Goal: Task Accomplishment & Management: Use online tool/utility

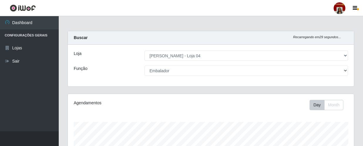
select select "251"
select select "1"
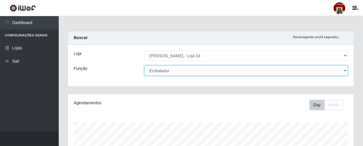
click at [339, 67] on select "[Selecione...] ASG ASG + ASG ++ Auxiliar de Depósito Auxiliar de Depósito + Aux…" at bounding box center [245, 70] width 203 height 10
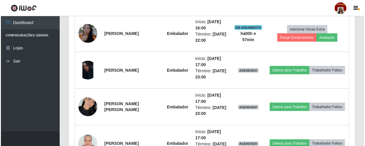
scroll to position [400, 0]
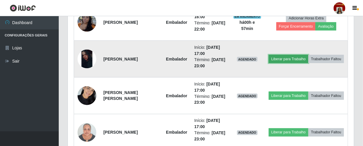
click at [308, 55] on button "Liberar para Trabalho" at bounding box center [289, 59] width 40 height 8
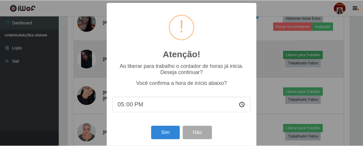
scroll to position [122, 283]
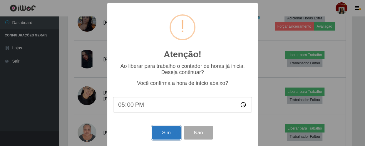
click at [167, 136] on button "Sim" at bounding box center [166, 133] width 28 height 14
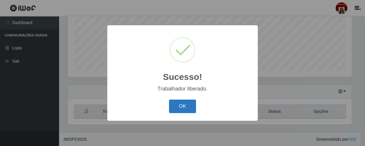
click at [190, 102] on button "OK" at bounding box center [182, 106] width 27 height 14
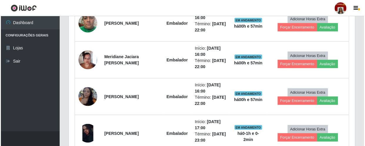
scroll to position [406, 0]
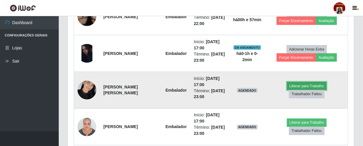
click at [295, 83] on button "Liberar para Trabalho" at bounding box center [307, 86] width 40 height 8
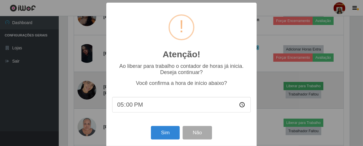
scroll to position [122, 283]
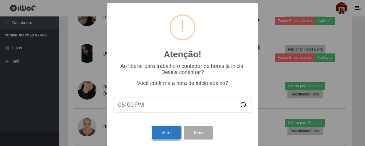
click at [171, 134] on button "Sim" at bounding box center [166, 133] width 28 height 14
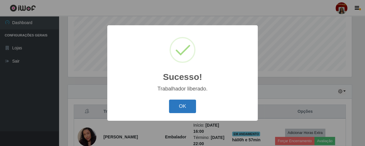
click at [192, 110] on button "OK" at bounding box center [182, 106] width 27 height 14
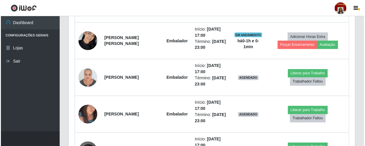
scroll to position [486, 0]
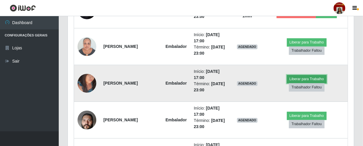
click at [293, 76] on button "Liberar para Trabalho" at bounding box center [307, 79] width 40 height 8
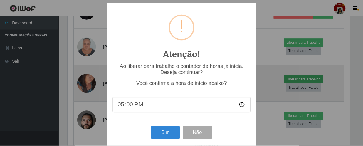
scroll to position [122, 283]
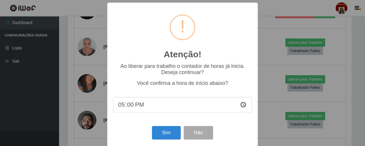
click at [168, 126] on div "Sim Não" at bounding box center [182, 132] width 139 height 17
click at [168, 132] on button "Sim" at bounding box center [166, 133] width 28 height 14
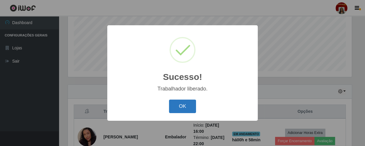
click at [191, 110] on button "OK" at bounding box center [182, 106] width 27 height 14
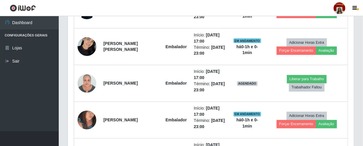
scroll to position [486, 0]
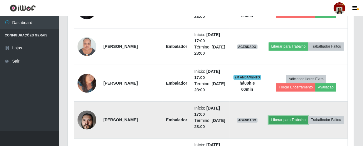
click at [296, 116] on button "Liberar para Trabalho" at bounding box center [289, 120] width 40 height 8
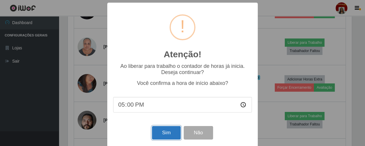
click at [158, 128] on button "Sim" at bounding box center [166, 133] width 28 height 14
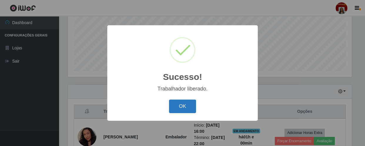
click at [171, 104] on button "OK" at bounding box center [182, 106] width 27 height 14
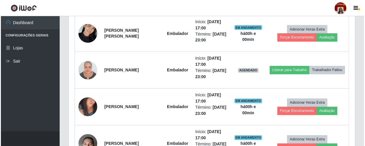
scroll to position [452, 0]
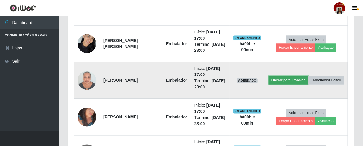
click at [308, 76] on button "Liberar para Trabalho" at bounding box center [289, 80] width 40 height 8
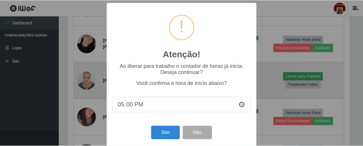
scroll to position [122, 283]
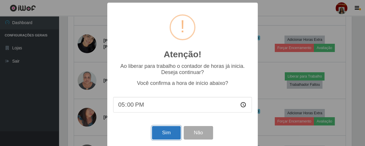
click at [166, 135] on button "Sim" at bounding box center [166, 133] width 28 height 14
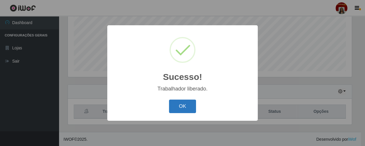
click at [183, 108] on button "OK" at bounding box center [182, 106] width 27 height 14
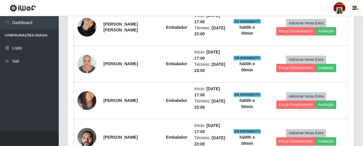
scroll to position [406, 0]
